Goal: Information Seeking & Learning: Compare options

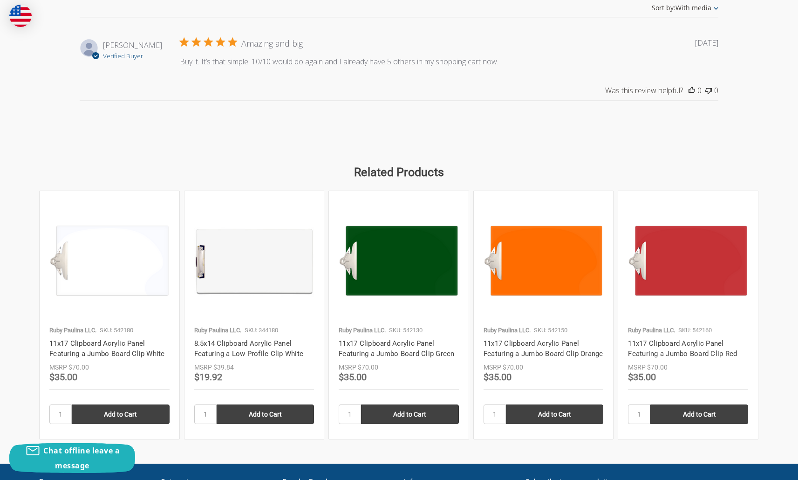
scroll to position [1323, 0]
